Goal: Information Seeking & Learning: Learn about a topic

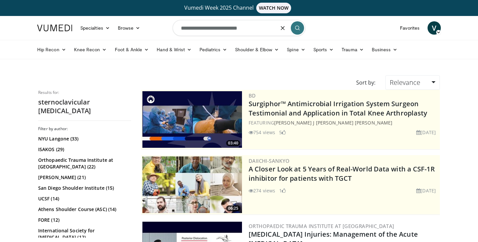
click at [220, 29] on input "**********" at bounding box center [239, 28] width 133 height 16
click at [281, 29] on icon "button" at bounding box center [282, 27] width 5 height 5
type input "**********"
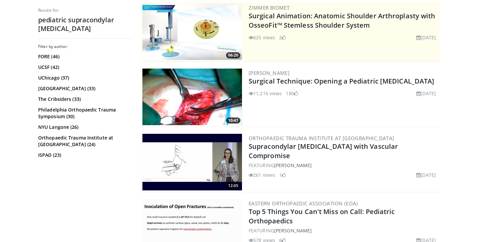
scroll to position [152, 0]
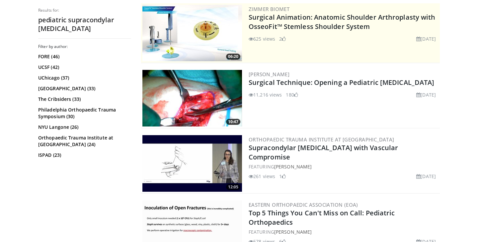
click at [186, 103] on img at bounding box center [193, 98] width 100 height 56
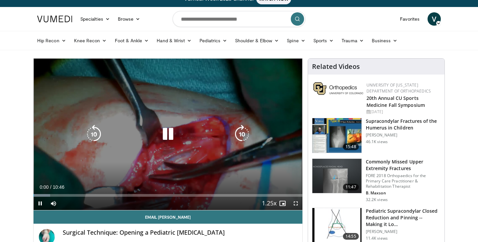
scroll to position [10, 0]
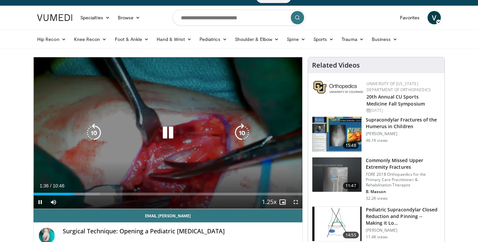
click at [174, 159] on div "10 seconds Tap to unmute" at bounding box center [168, 132] width 269 height 151
click at [173, 153] on div "10 seconds Tap to unmute" at bounding box center [168, 132] width 269 height 151
click at [95, 137] on icon "Video Player" at bounding box center [94, 132] width 19 height 19
click at [94, 136] on icon "Video Player" at bounding box center [94, 132] width 19 height 19
click at [123, 141] on div "10 seconds Tap to unmute" at bounding box center [168, 132] width 269 height 151
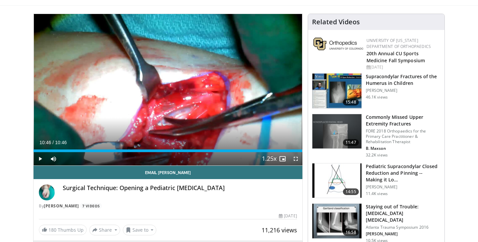
scroll to position [59, 0]
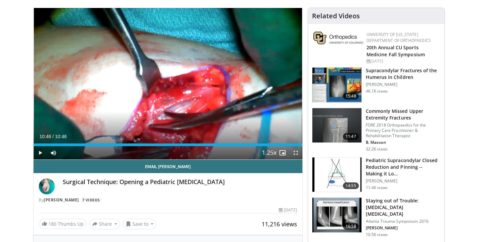
click at [332, 176] on img at bounding box center [337, 174] width 49 height 35
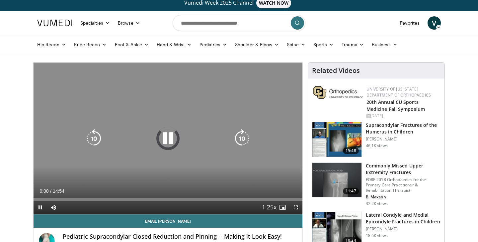
scroll to position [9, 0]
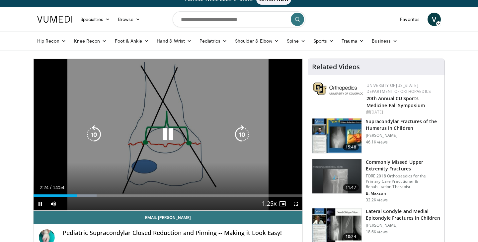
click at [180, 160] on div "10 seconds Tap to unmute" at bounding box center [168, 134] width 269 height 151
click at [165, 135] on icon "Video Player" at bounding box center [168, 134] width 19 height 19
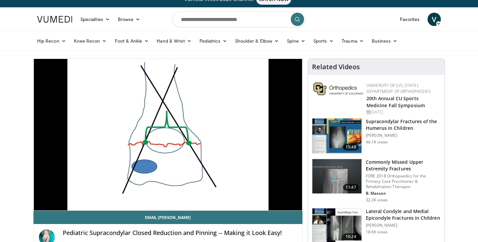
click at [176, 174] on div "10 seconds Tap to unmute" at bounding box center [168, 134] width 269 height 151
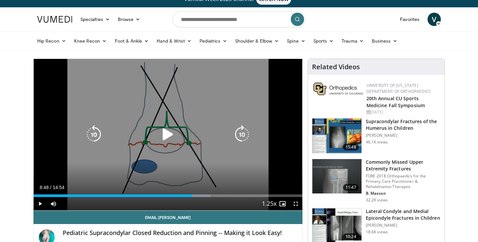
click at [97, 136] on icon "Video Player" at bounding box center [94, 134] width 19 height 19
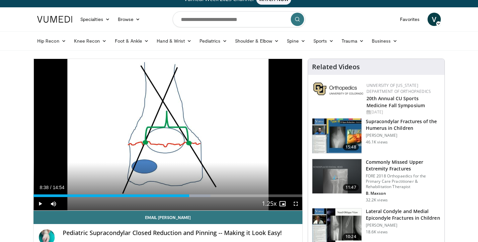
click at [152, 155] on div "10 seconds Tap to unmute" at bounding box center [168, 134] width 269 height 151
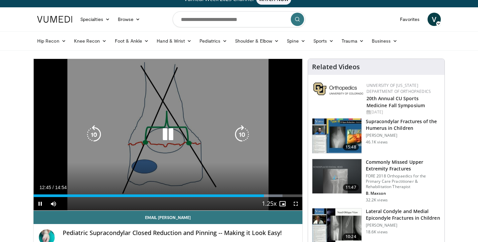
click at [136, 135] on div "Video Player" at bounding box center [167, 134] width 161 height 13
click at [167, 138] on icon "Video Player" at bounding box center [168, 134] width 19 height 19
